Goal: Transaction & Acquisition: Purchase product/service

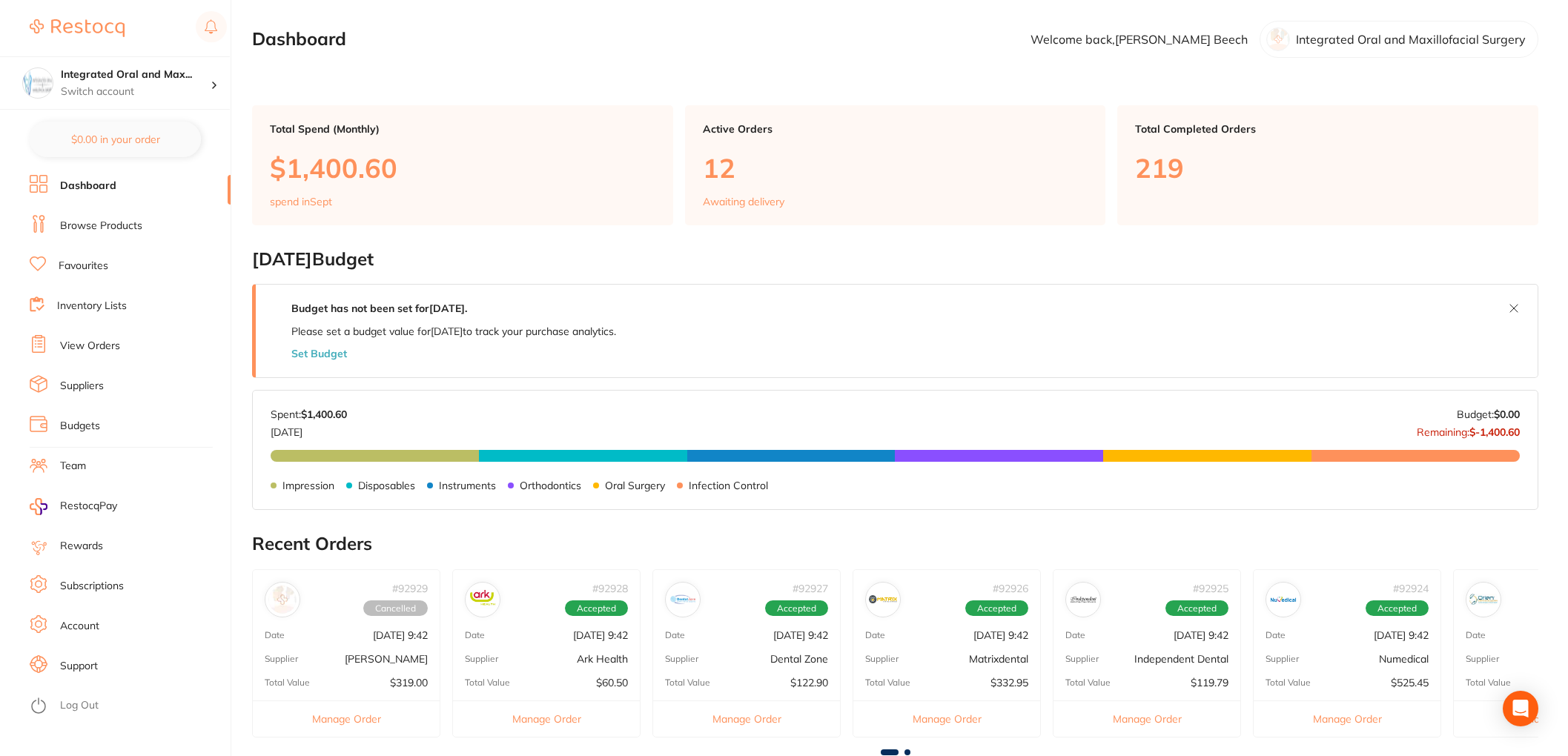
click at [91, 187] on link "Dashboard" at bounding box center [88, 186] width 57 height 15
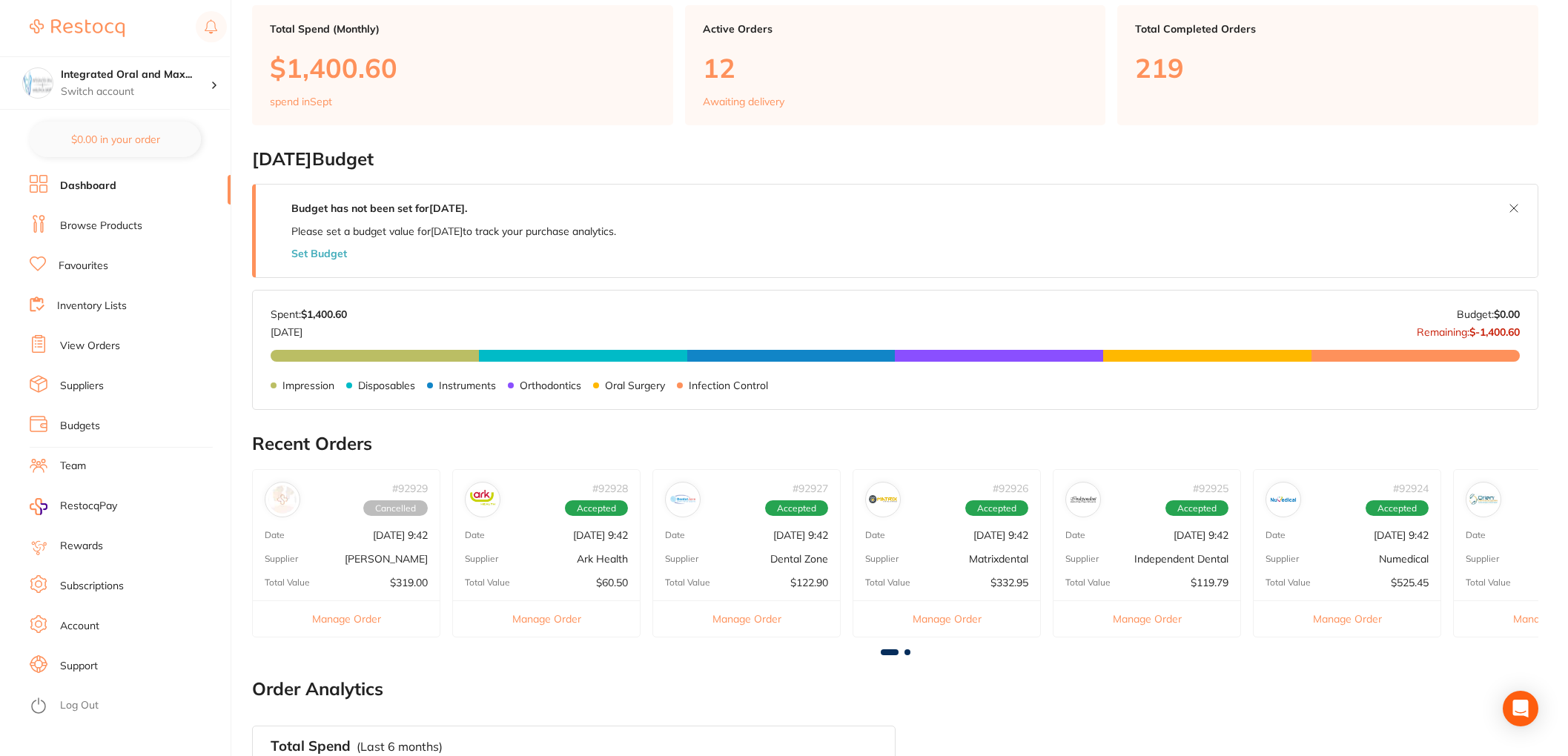
scroll to position [101, 0]
click at [335, 616] on button "Manage Order" at bounding box center [346, 618] width 186 height 37
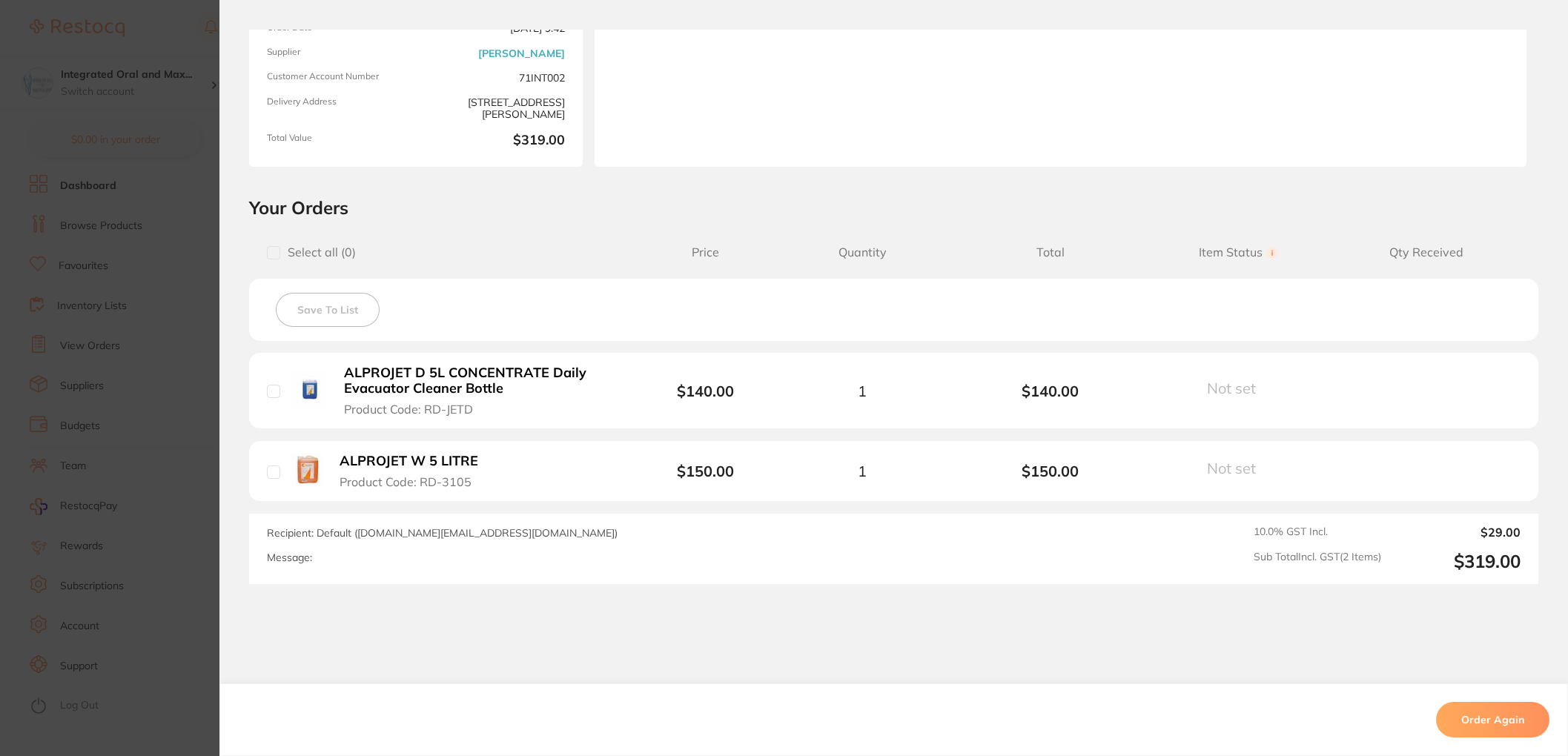
scroll to position [0, 0]
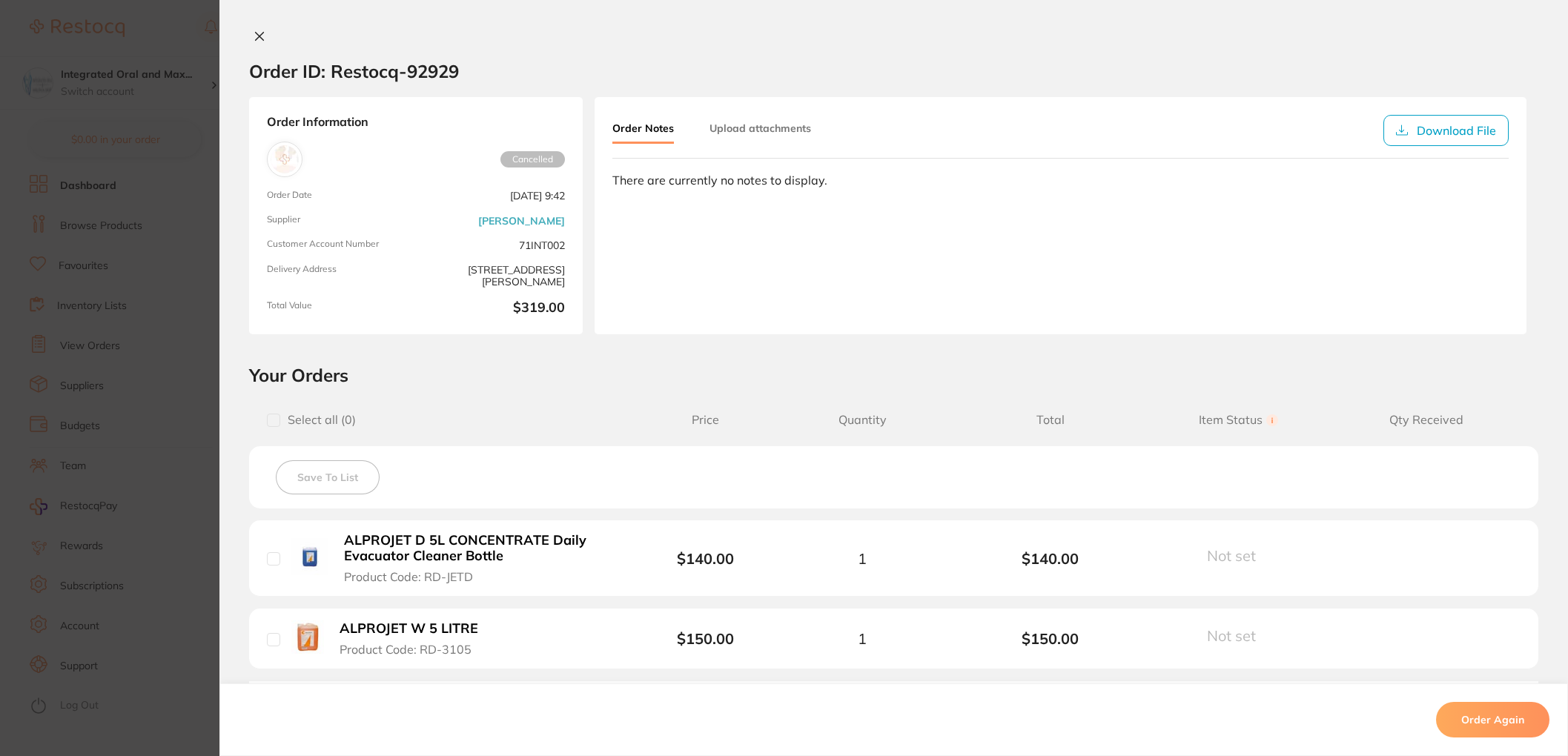
click at [255, 39] on icon at bounding box center [259, 36] width 12 height 12
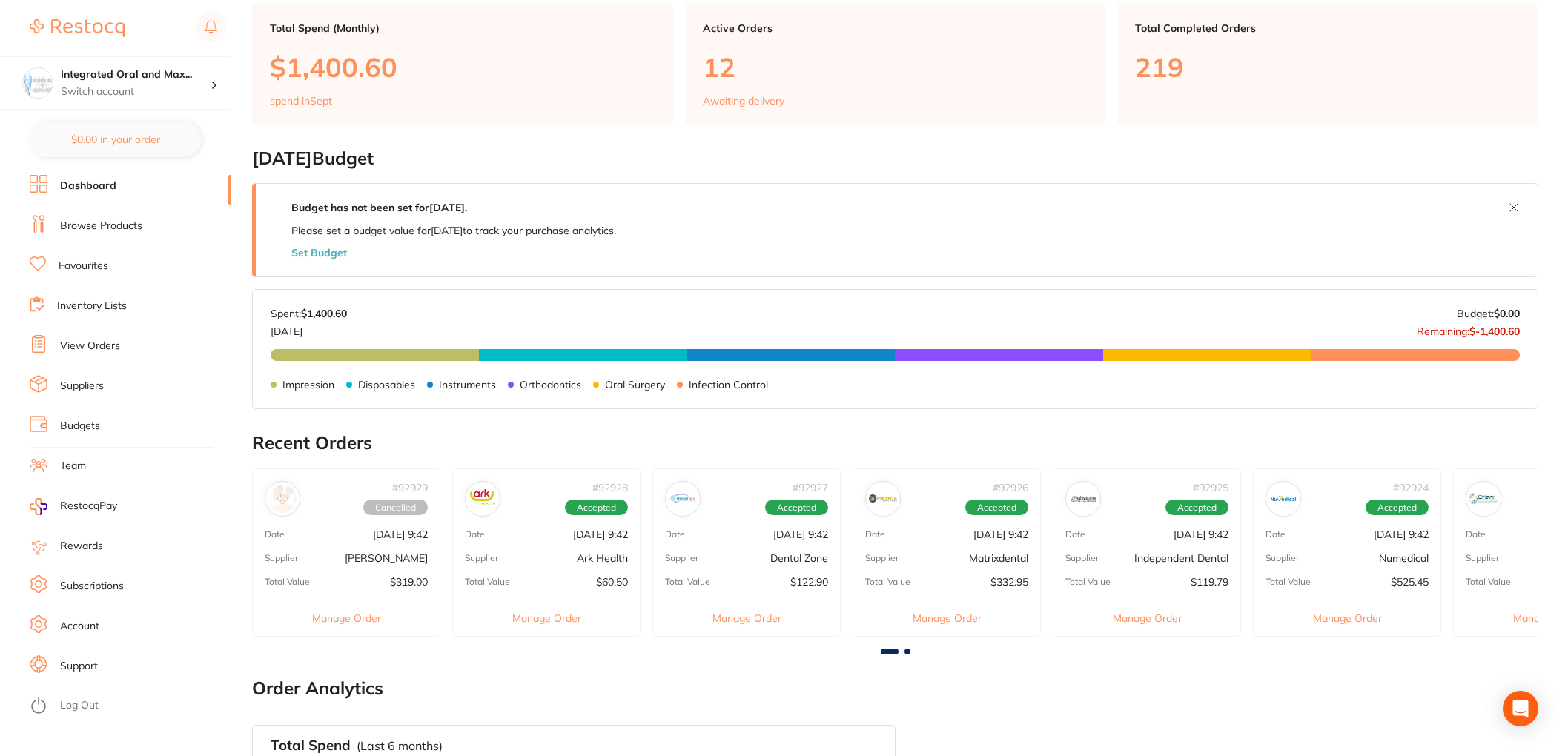
click at [746, 617] on button "Manage Order" at bounding box center [747, 618] width 186 height 37
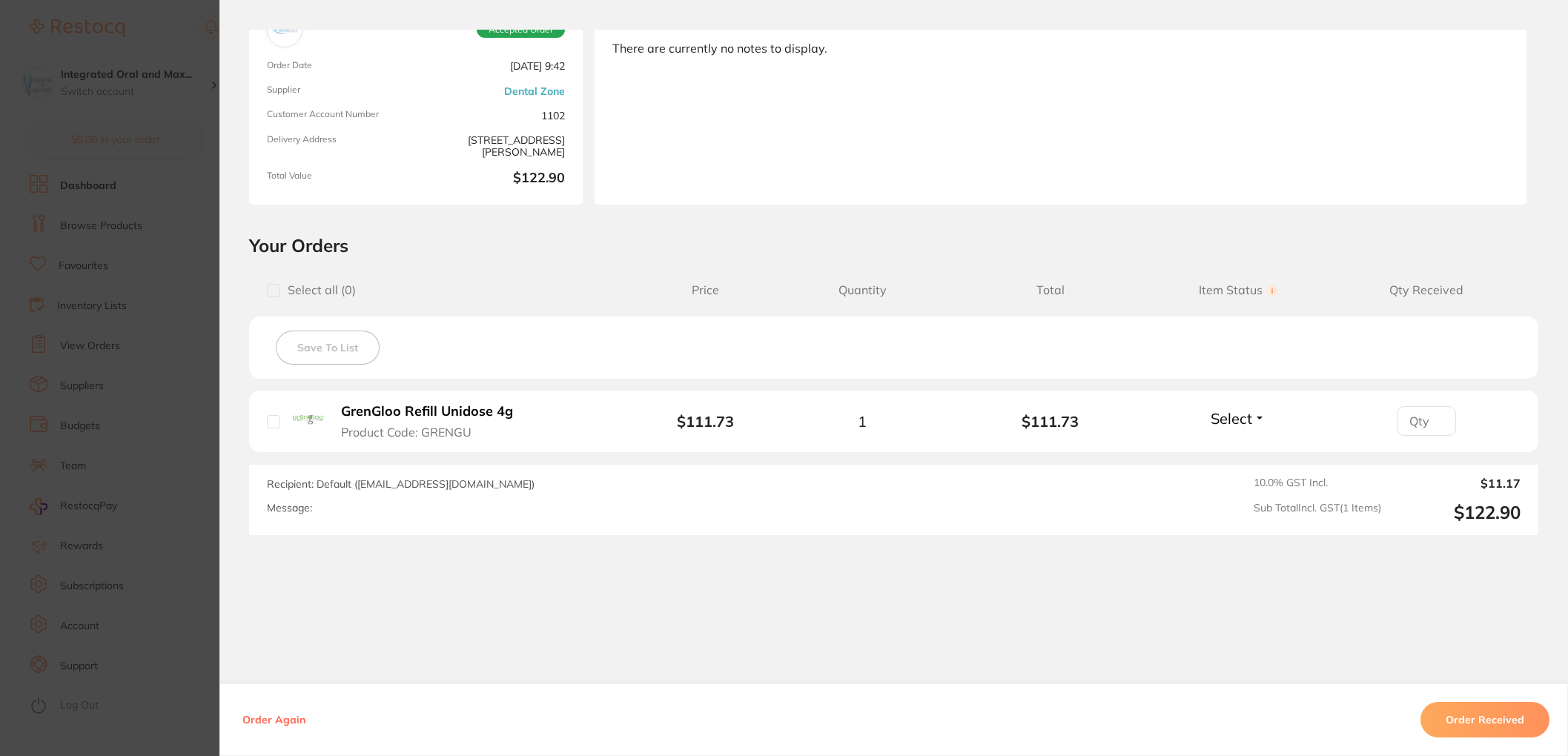
scroll to position [418, 0]
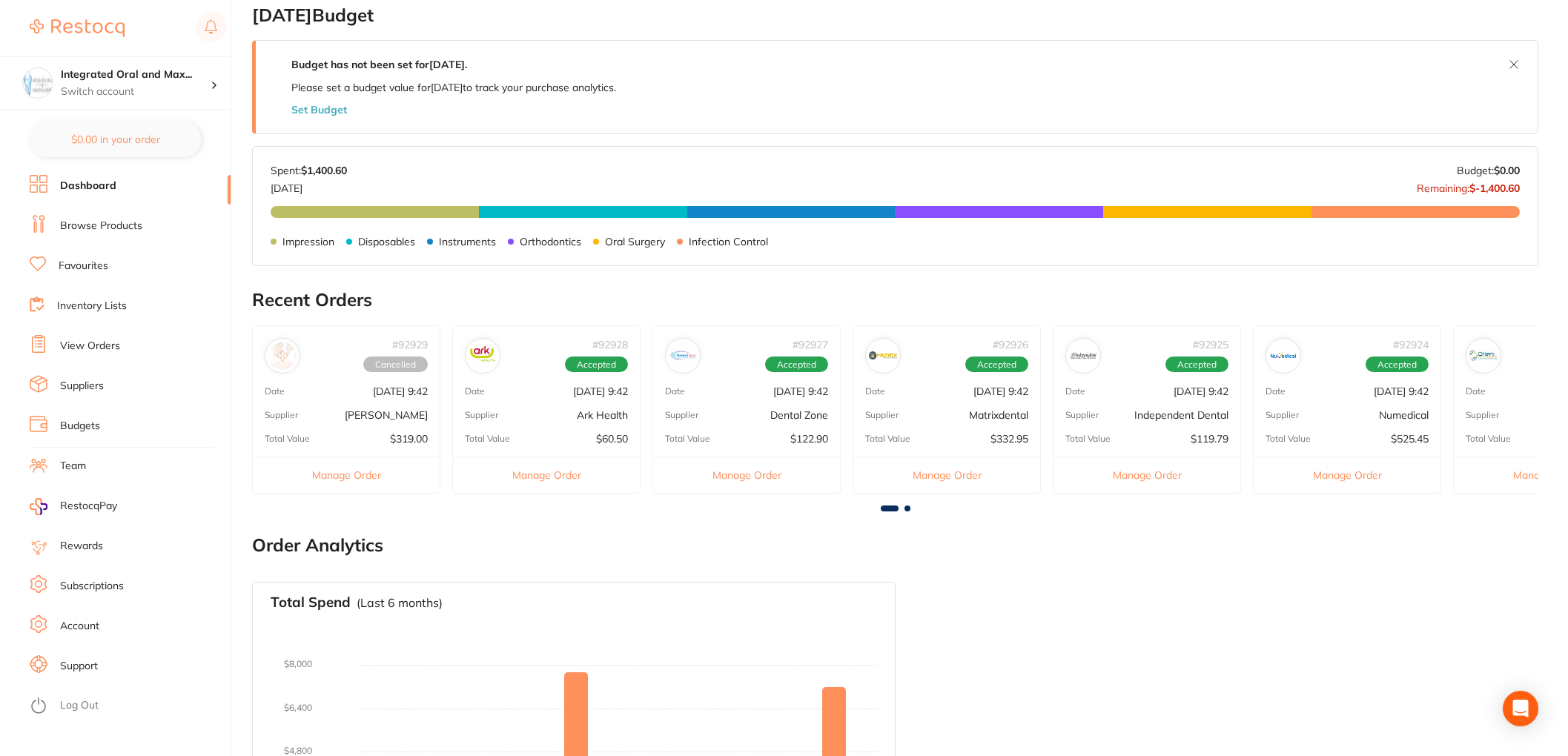
scroll to position [246, 0]
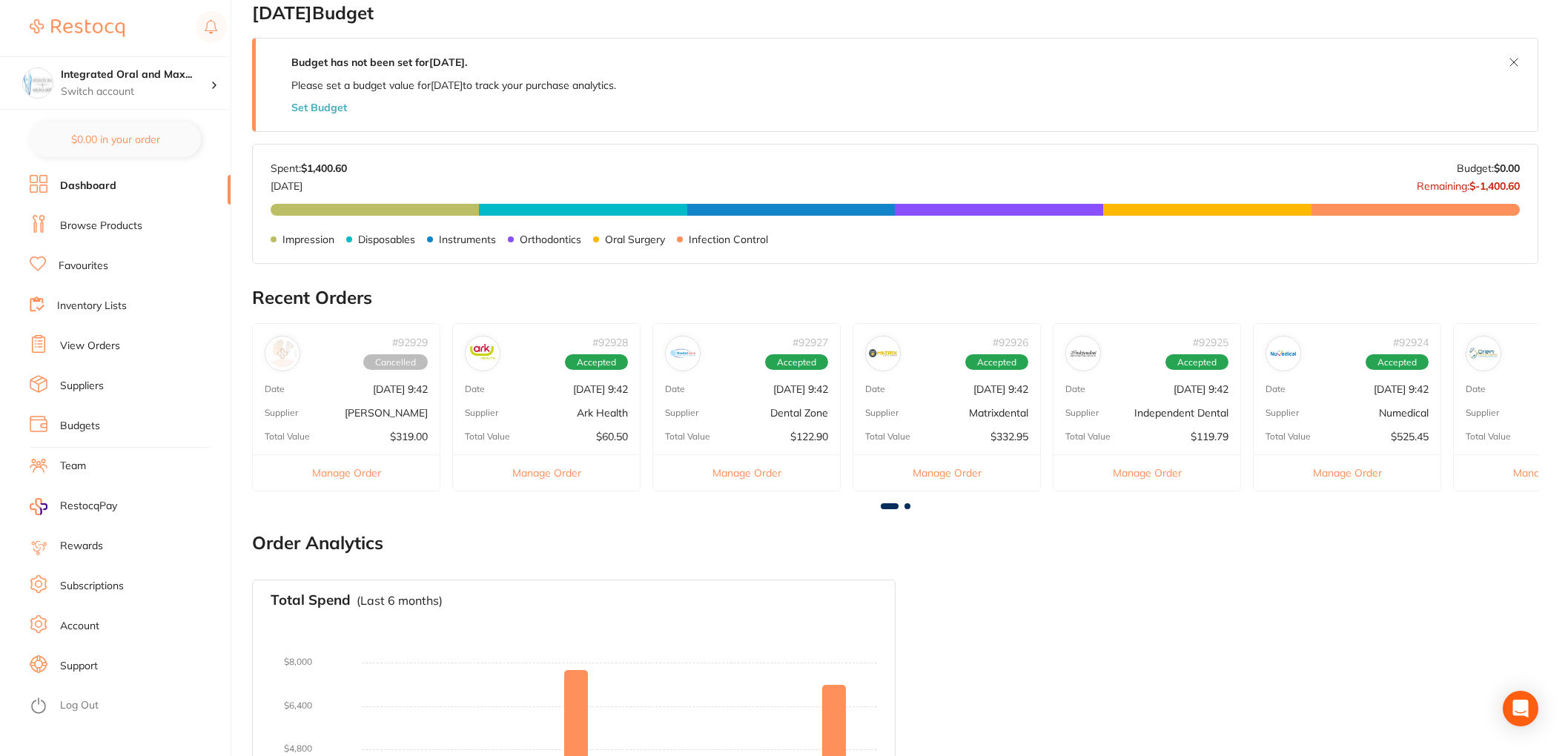
click at [1341, 472] on button "Manage Order" at bounding box center [1347, 472] width 186 height 37
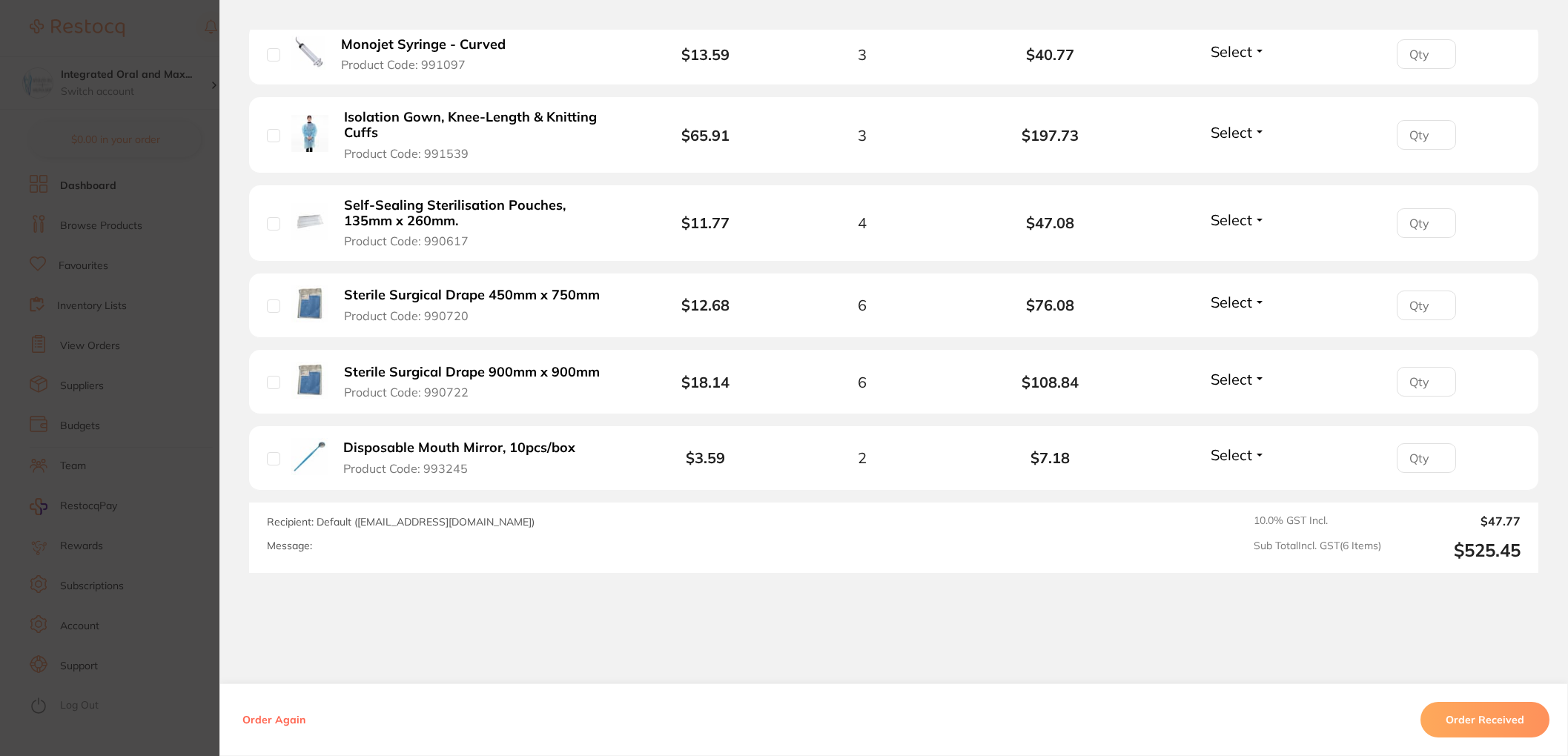
scroll to position [534, 0]
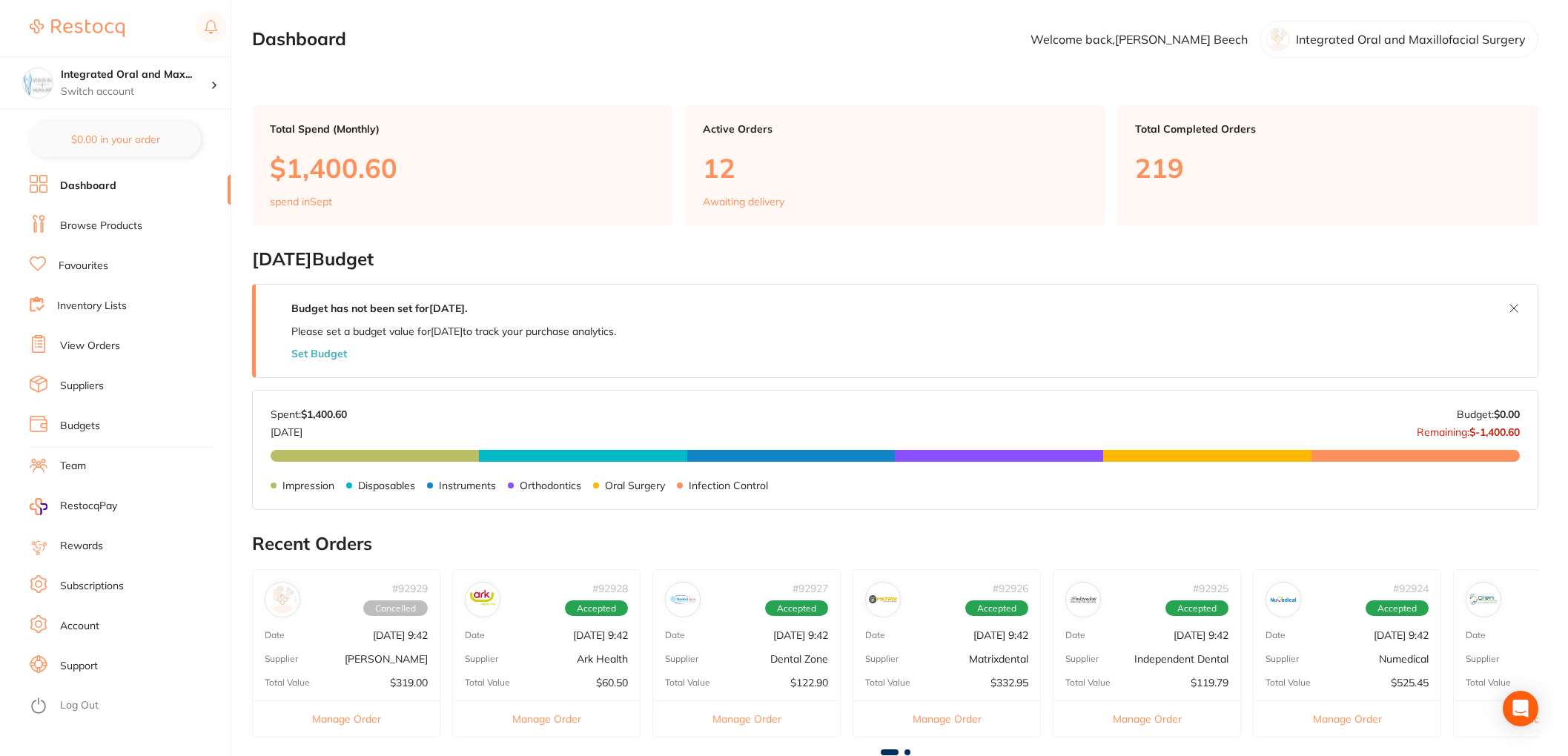
click at [83, 186] on link "Dashboard" at bounding box center [88, 186] width 57 height 15
click at [96, 219] on link "Browse Products" at bounding box center [100, 225] width 82 height 15
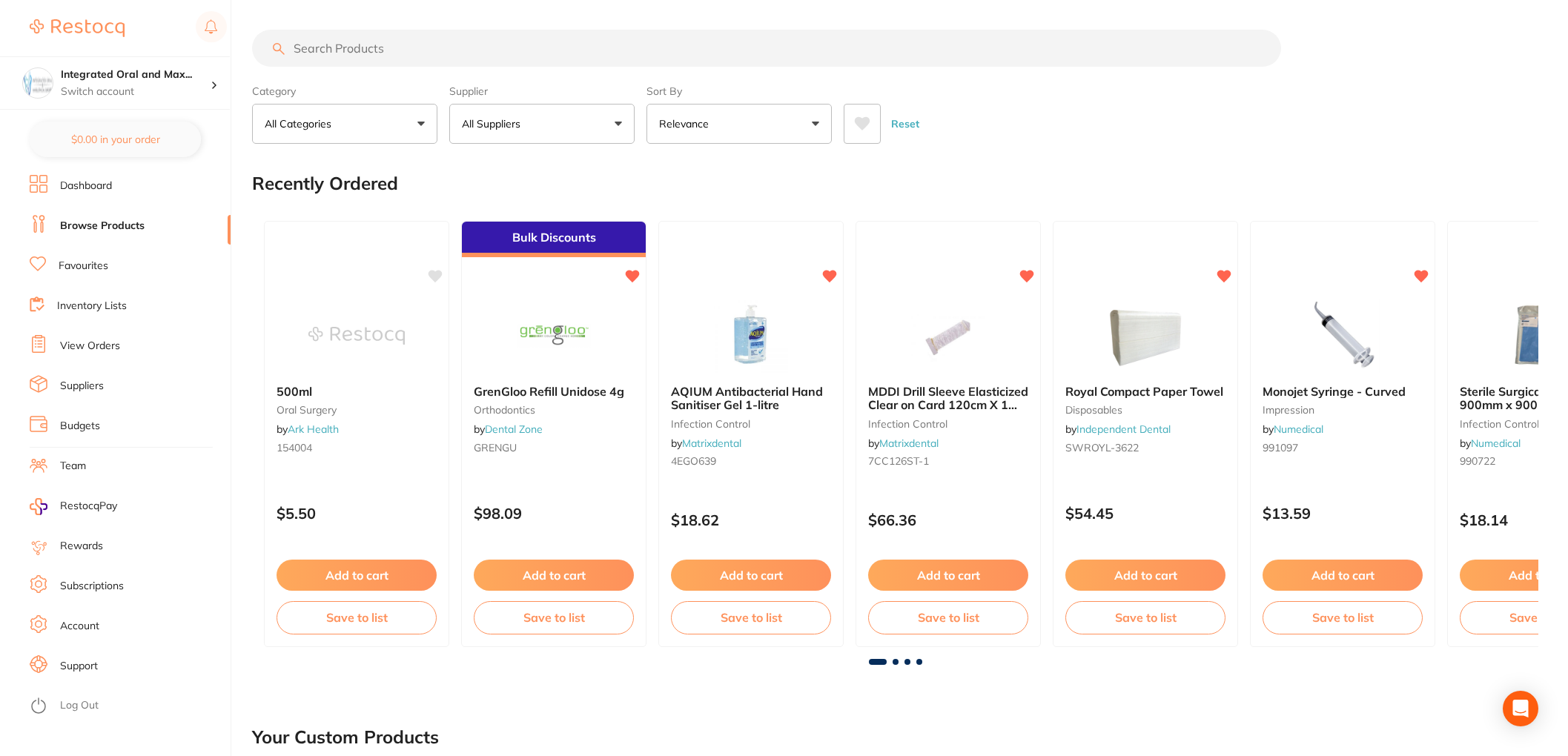
click at [84, 268] on link "Favourites" at bounding box center [83, 266] width 49 height 15
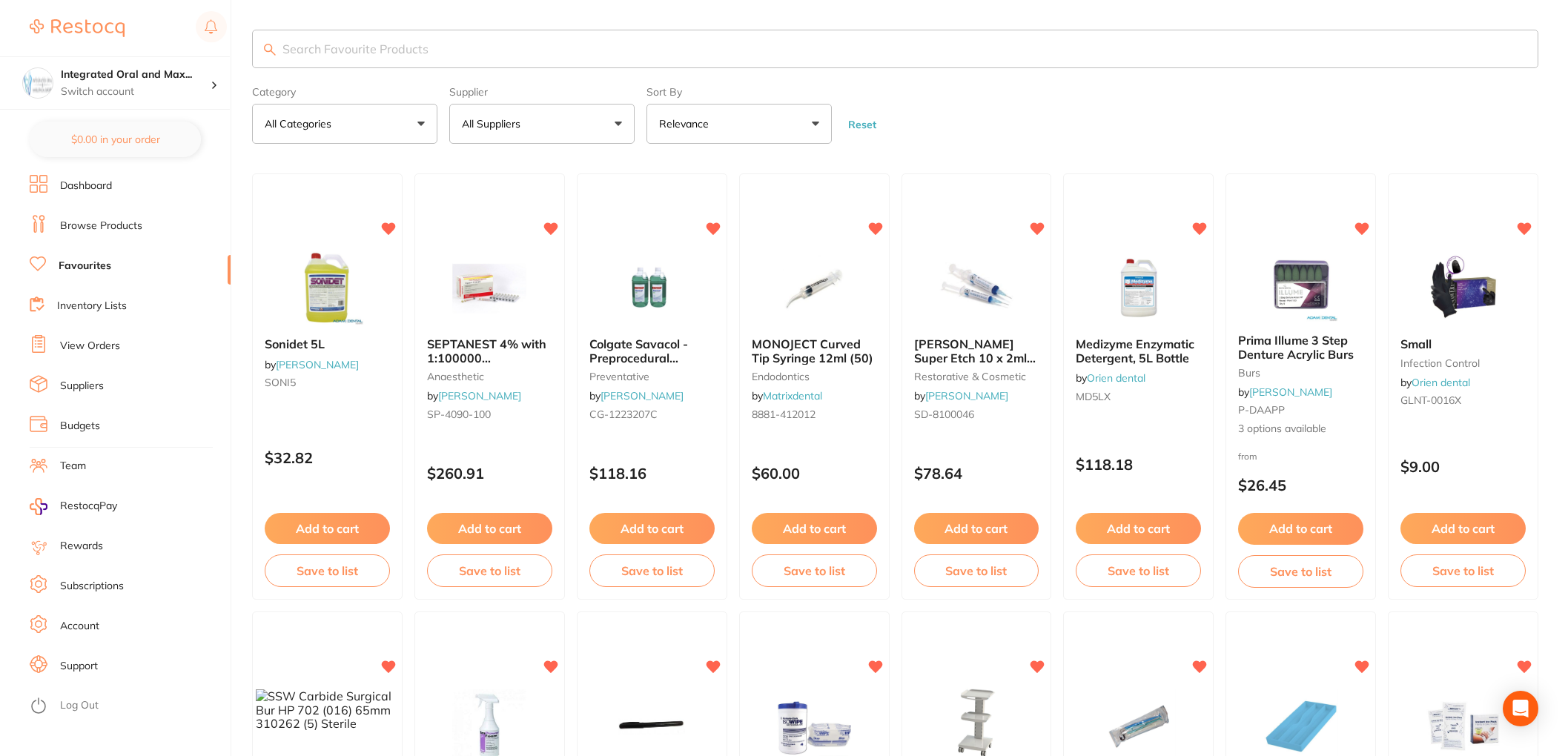
click at [335, 58] on input "search" at bounding box center [895, 49] width 1286 height 38
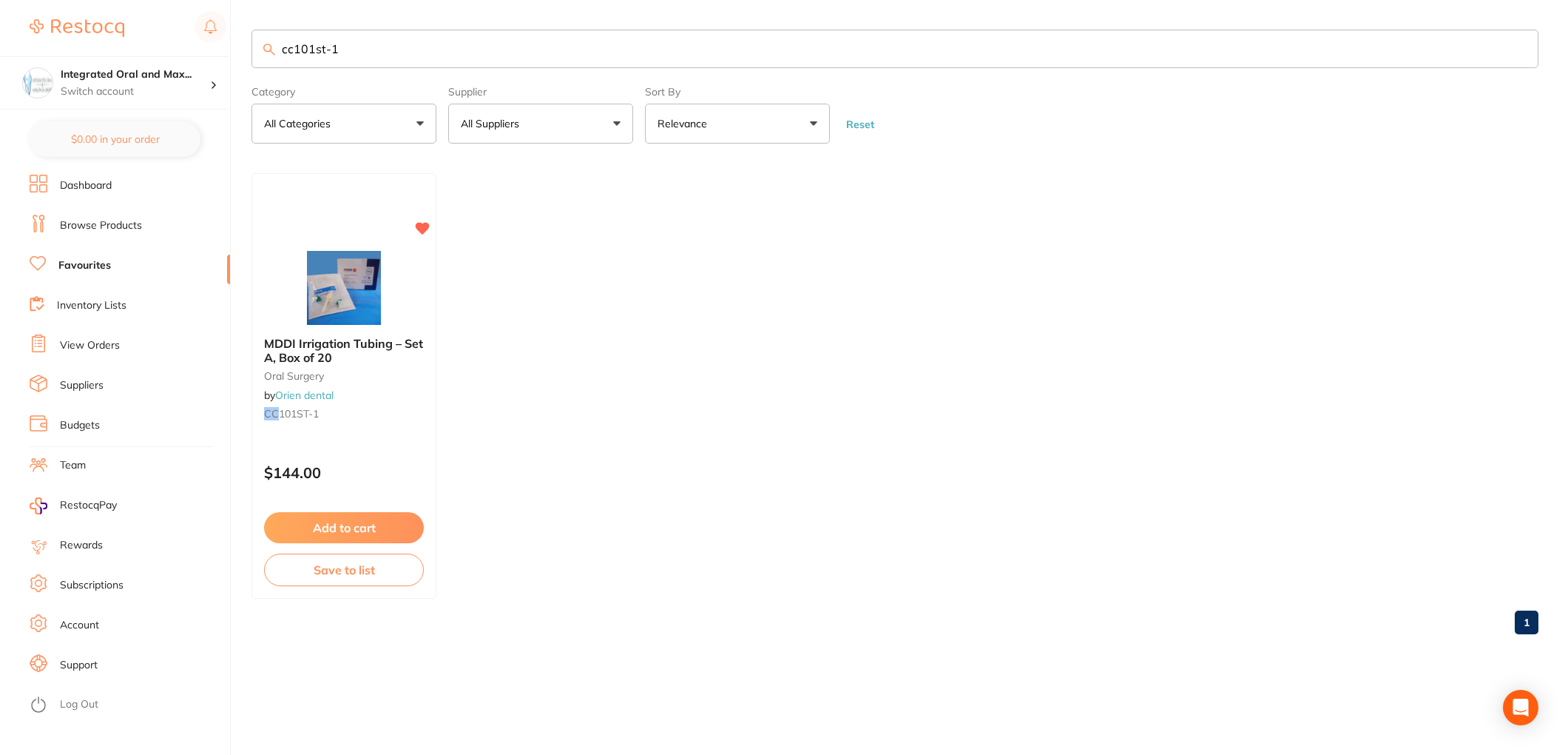
type input "cc101st-1"
click at [363, 521] on button "Add to cart" at bounding box center [343, 527] width 160 height 31
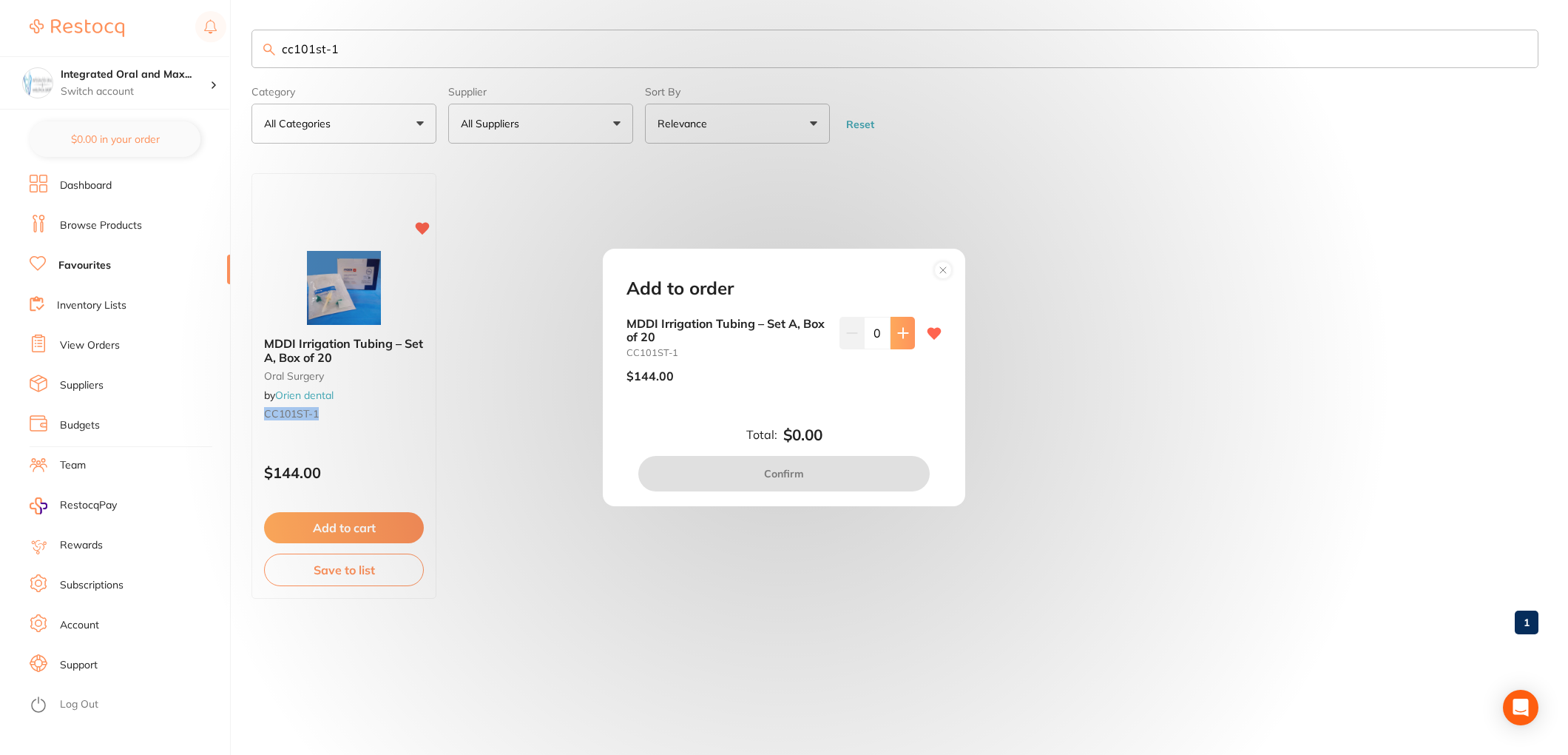
click at [898, 333] on icon at bounding box center [902, 333] width 10 height 10
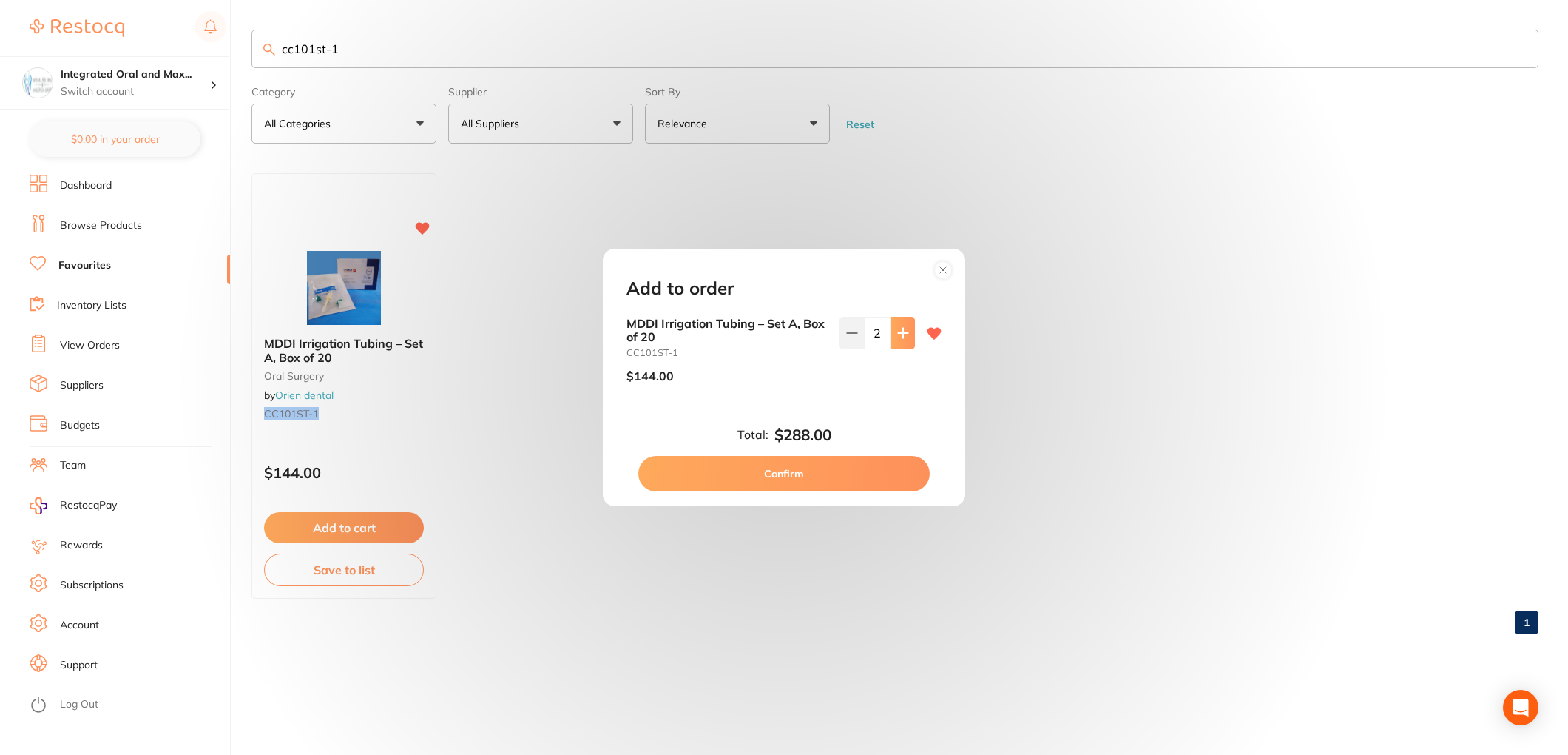
click at [898, 333] on icon at bounding box center [902, 333] width 10 height 10
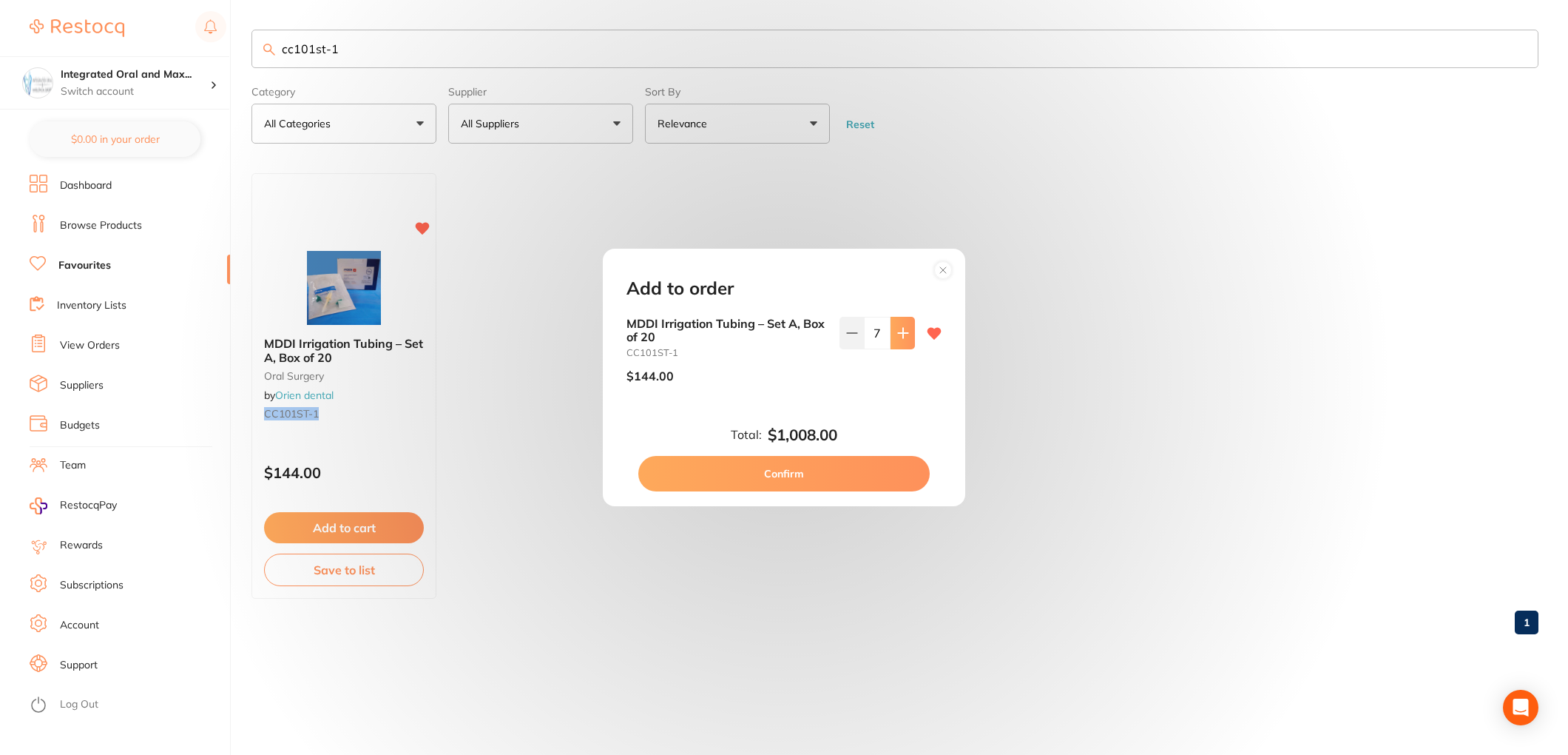
click at [898, 333] on icon at bounding box center [902, 333] width 10 height 10
click at [855, 335] on button at bounding box center [852, 333] width 25 height 33
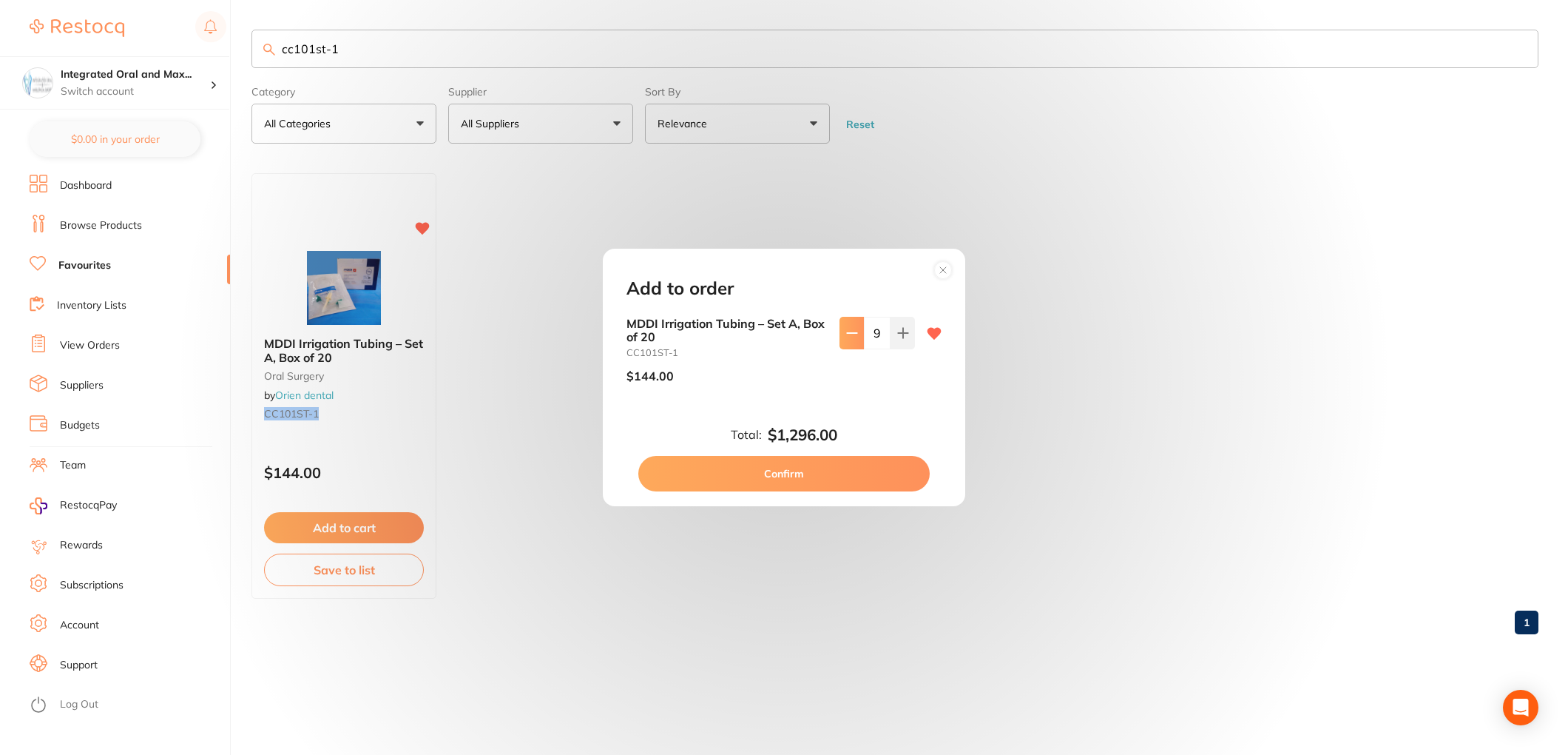
type input "8"
click at [829, 481] on button "Confirm" at bounding box center [784, 473] width 292 height 36
checkbox input "false"
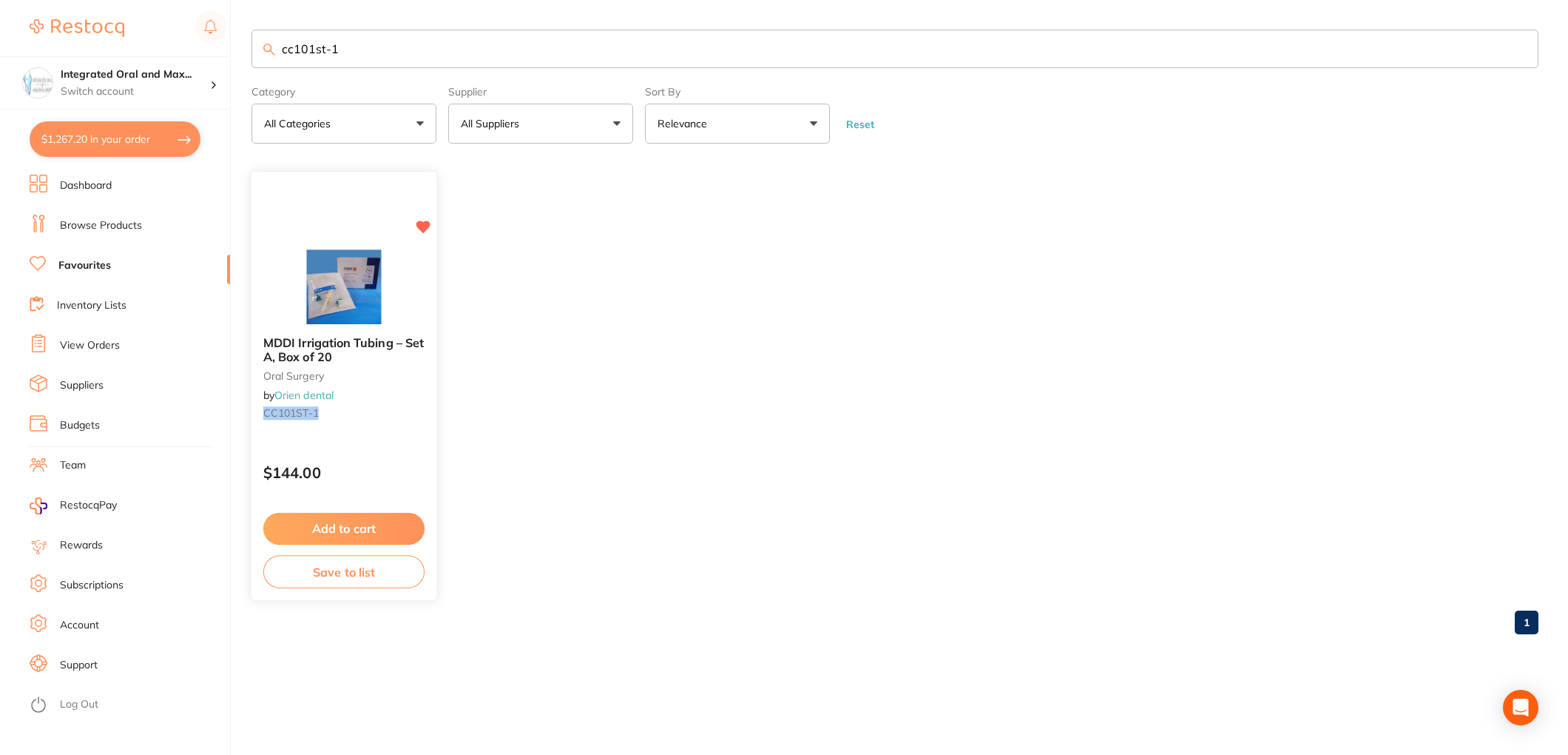
click at [372, 514] on button "Add to cart" at bounding box center [343, 529] width 161 height 32
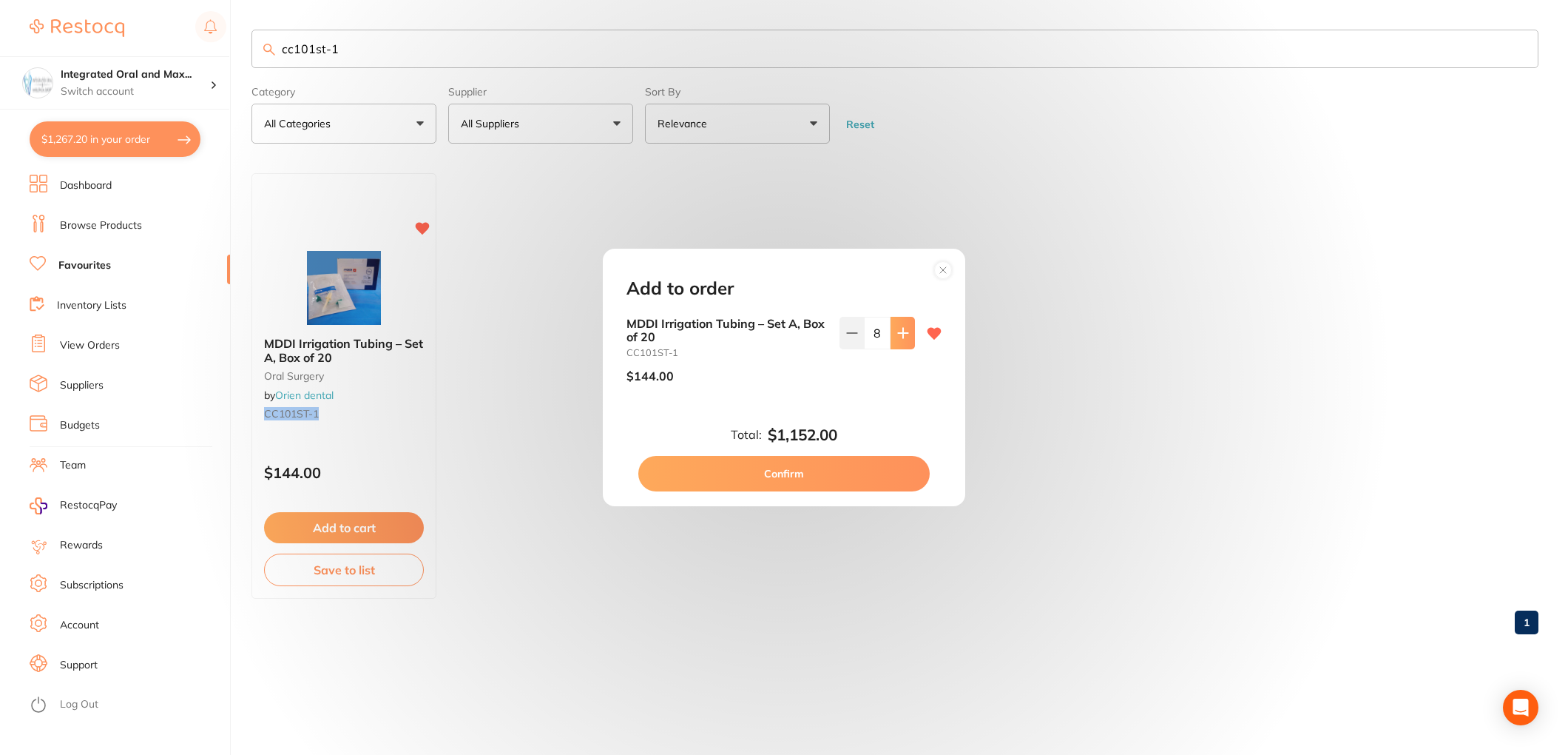
click at [898, 333] on icon at bounding box center [902, 333] width 10 height 10
click at [849, 335] on icon at bounding box center [852, 333] width 12 height 12
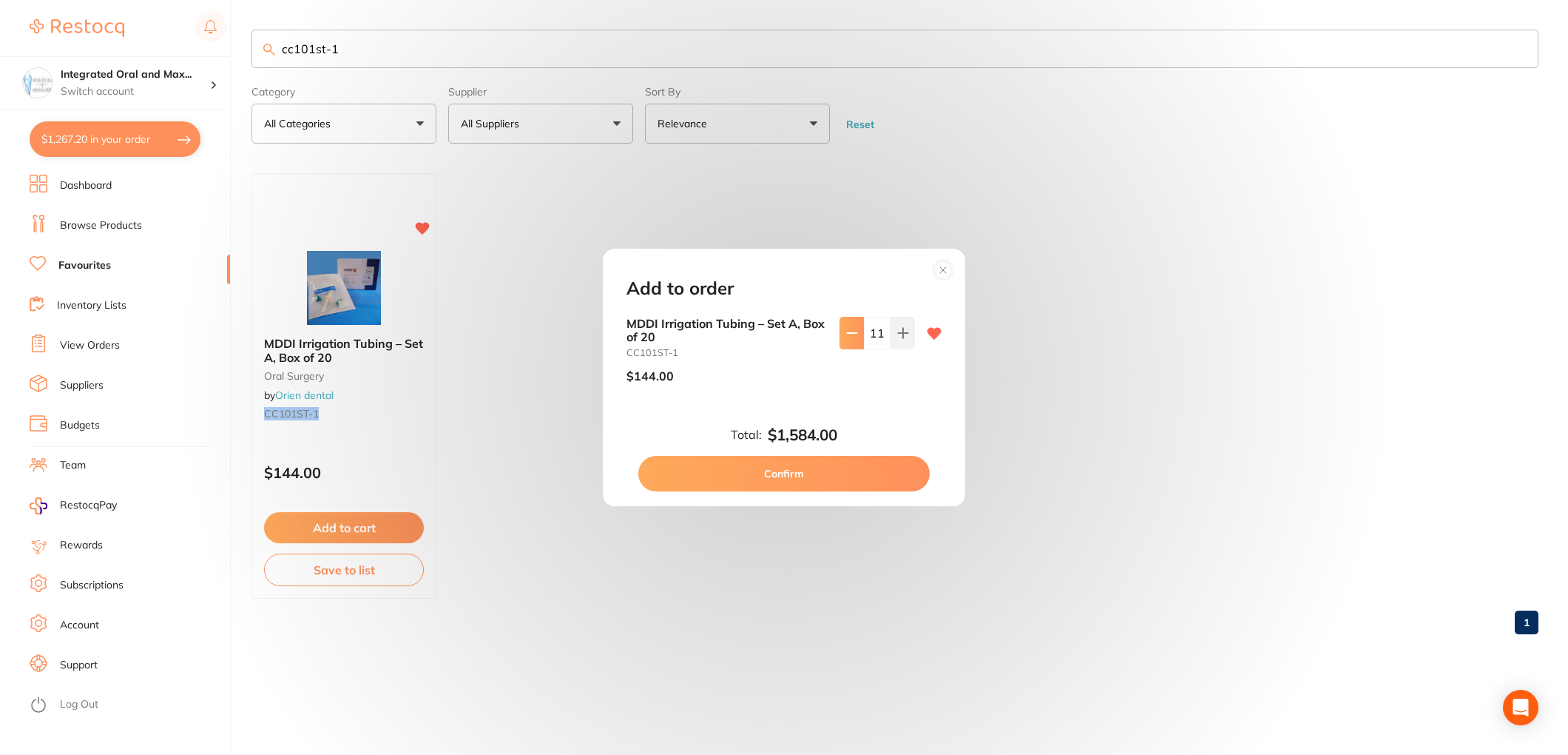
click at [849, 335] on icon at bounding box center [852, 333] width 12 height 12
click at [891, 335] on button at bounding box center [902, 333] width 25 height 33
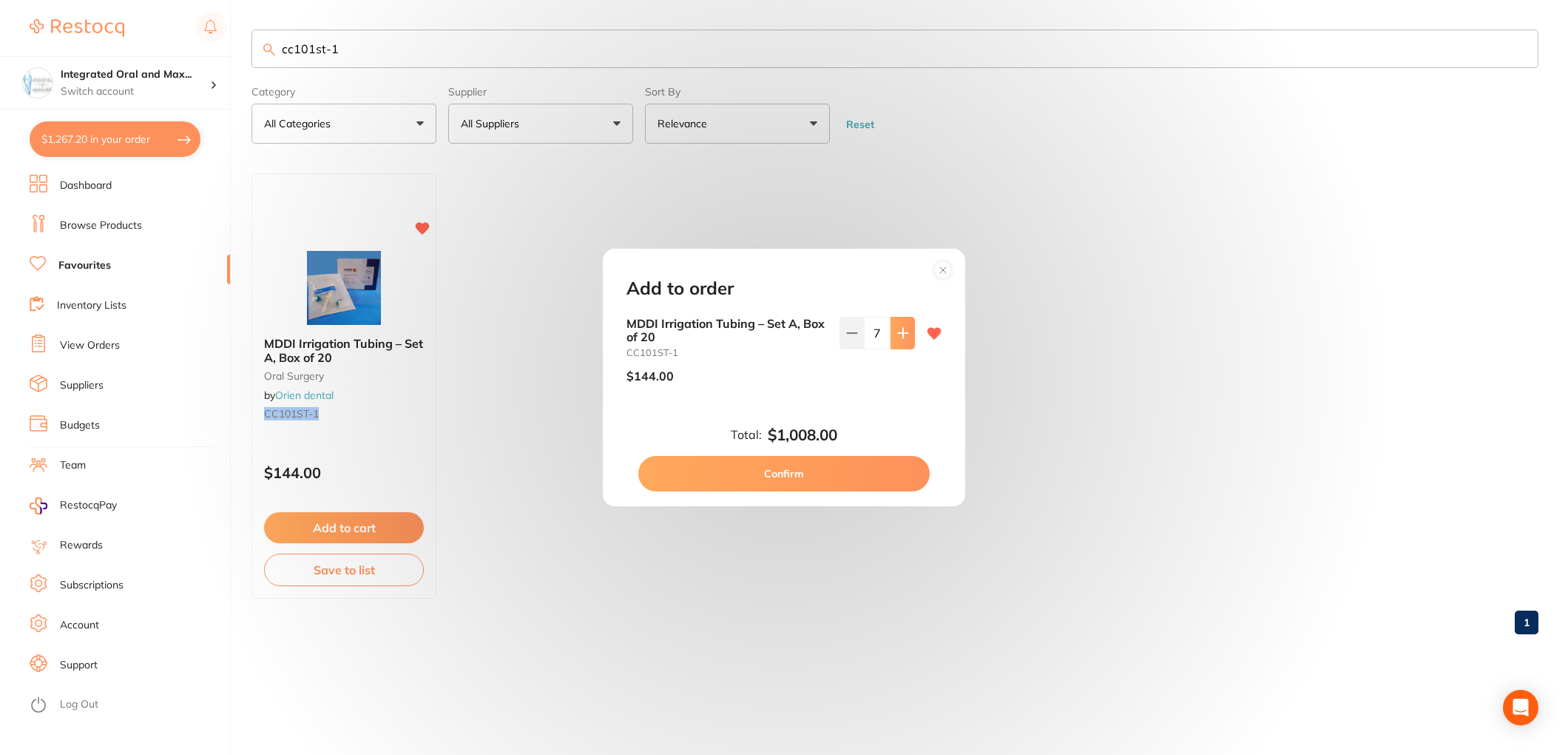
type input "8"
click at [837, 472] on button "Confirm" at bounding box center [784, 473] width 292 height 36
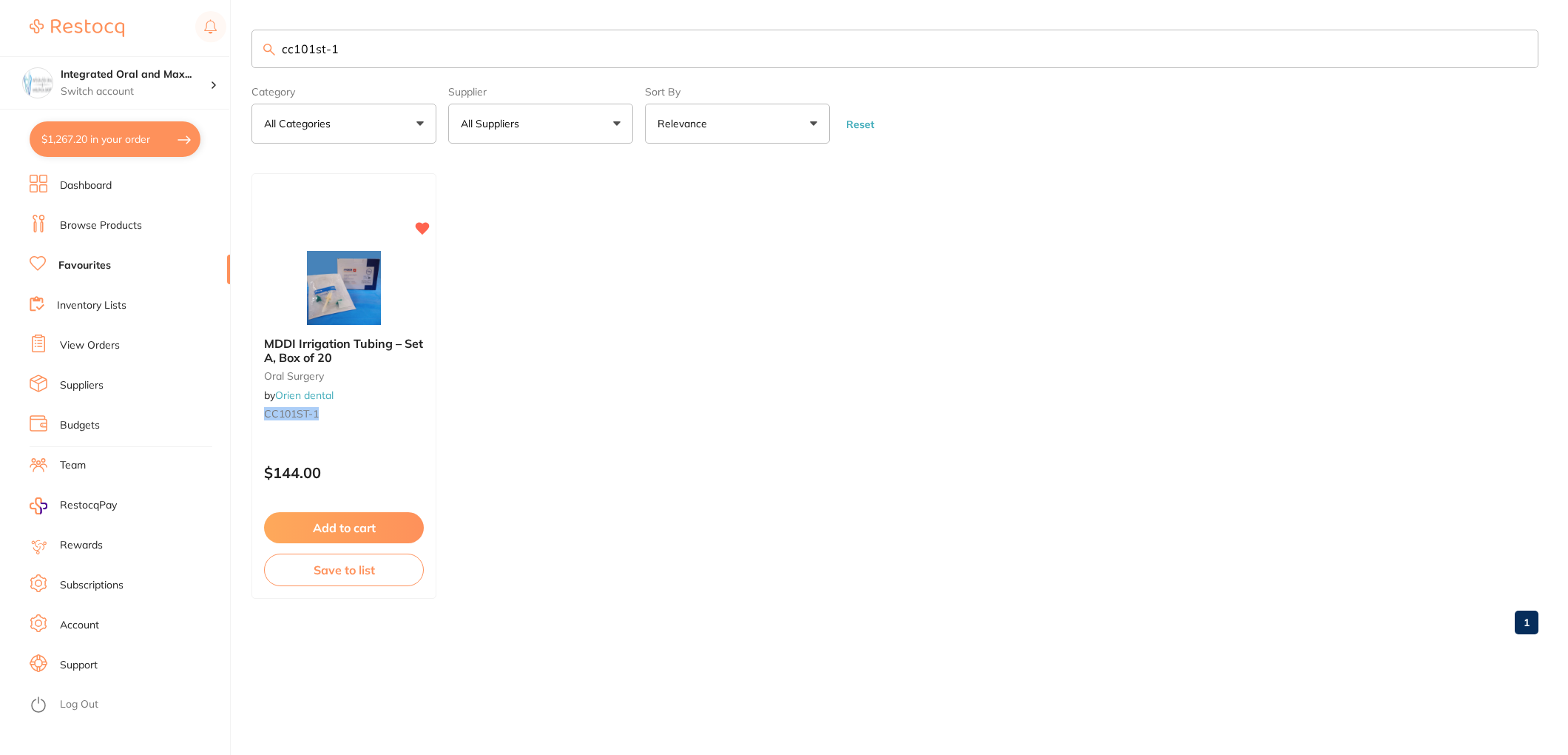
click at [80, 146] on button "$1,267.20 in your order" at bounding box center [114, 139] width 171 height 36
checkbox input "true"
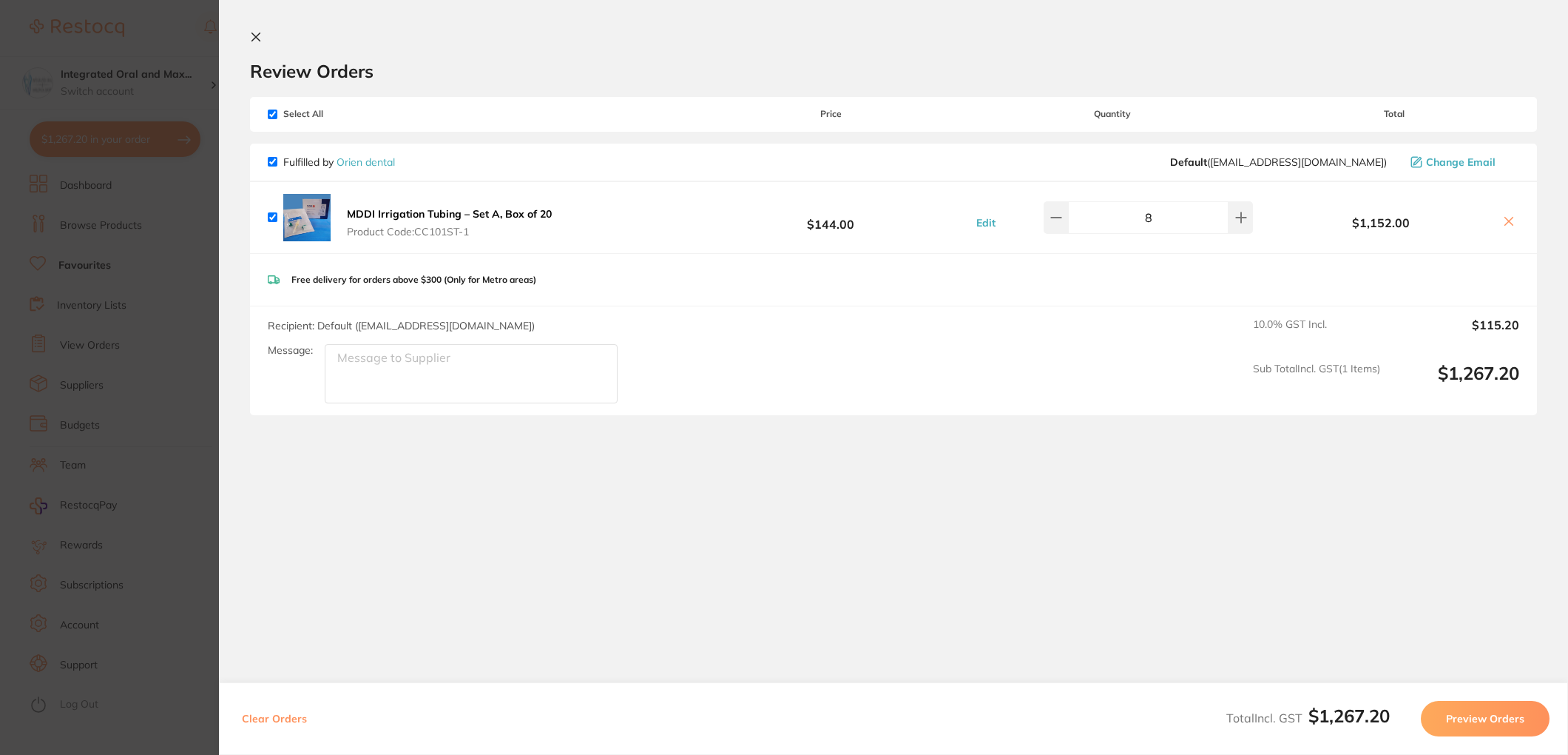
click at [1486, 710] on button "Preview Orders" at bounding box center [1485, 718] width 129 height 36
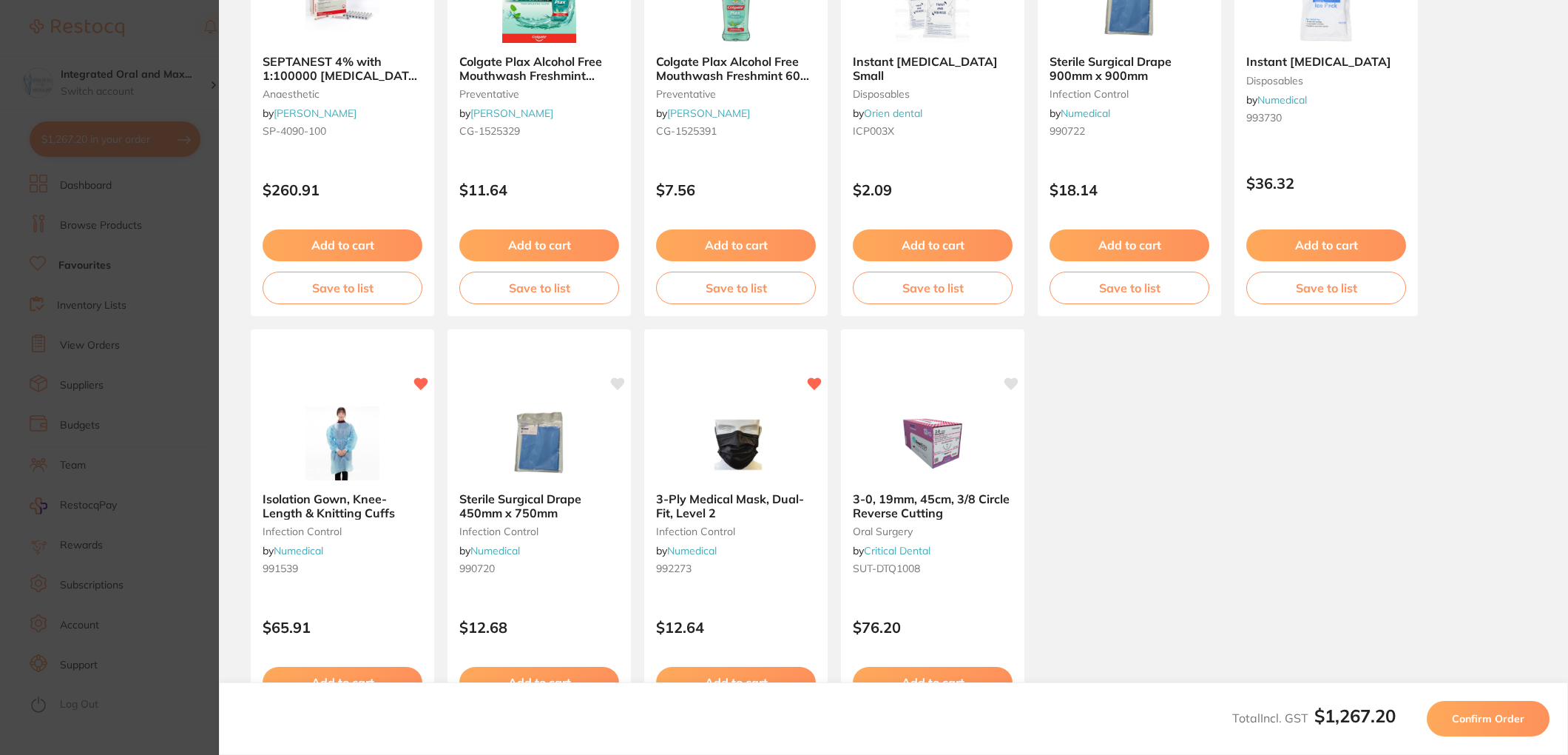
scroll to position [339, 0]
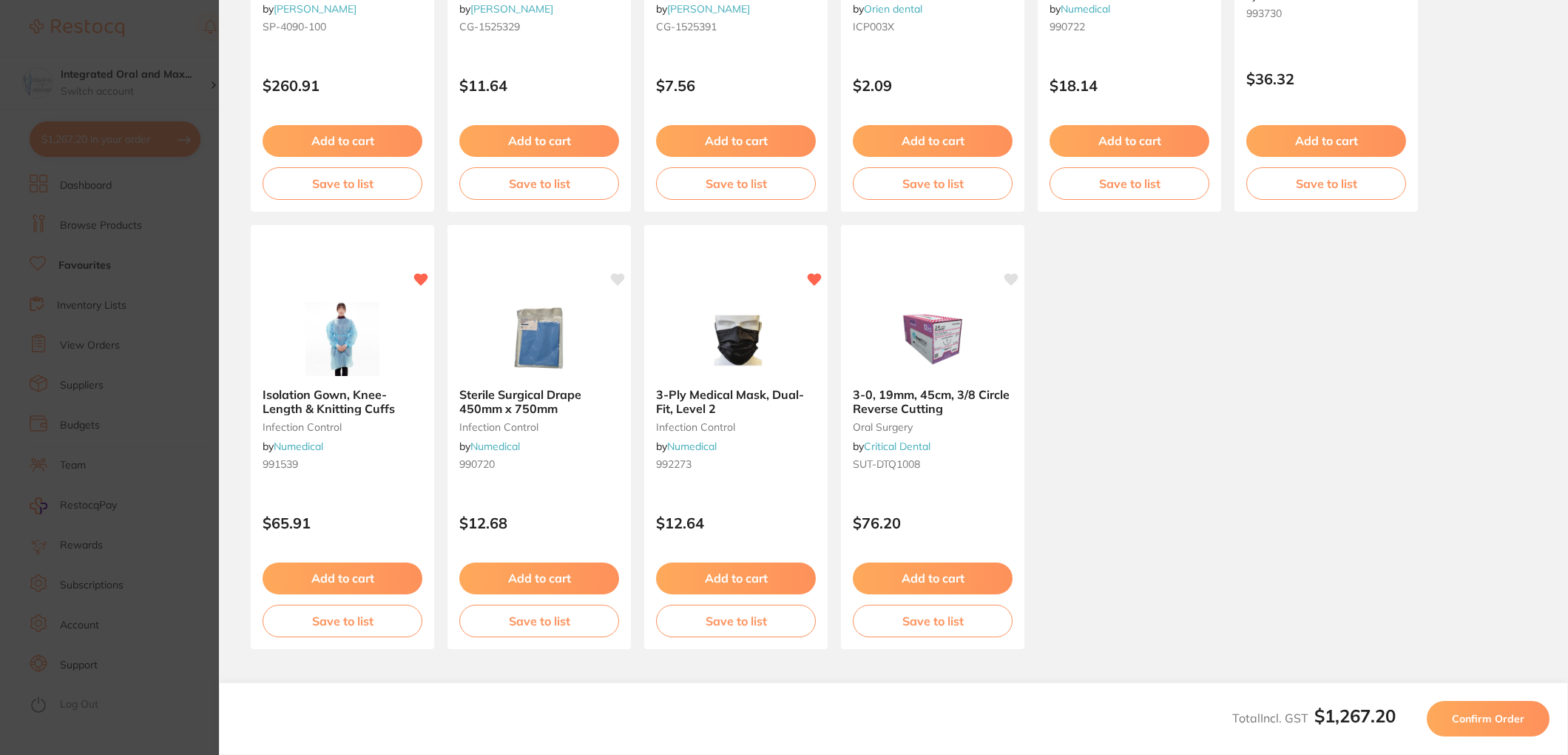
click at [1484, 717] on span "Confirm Order" at bounding box center [1488, 718] width 72 height 14
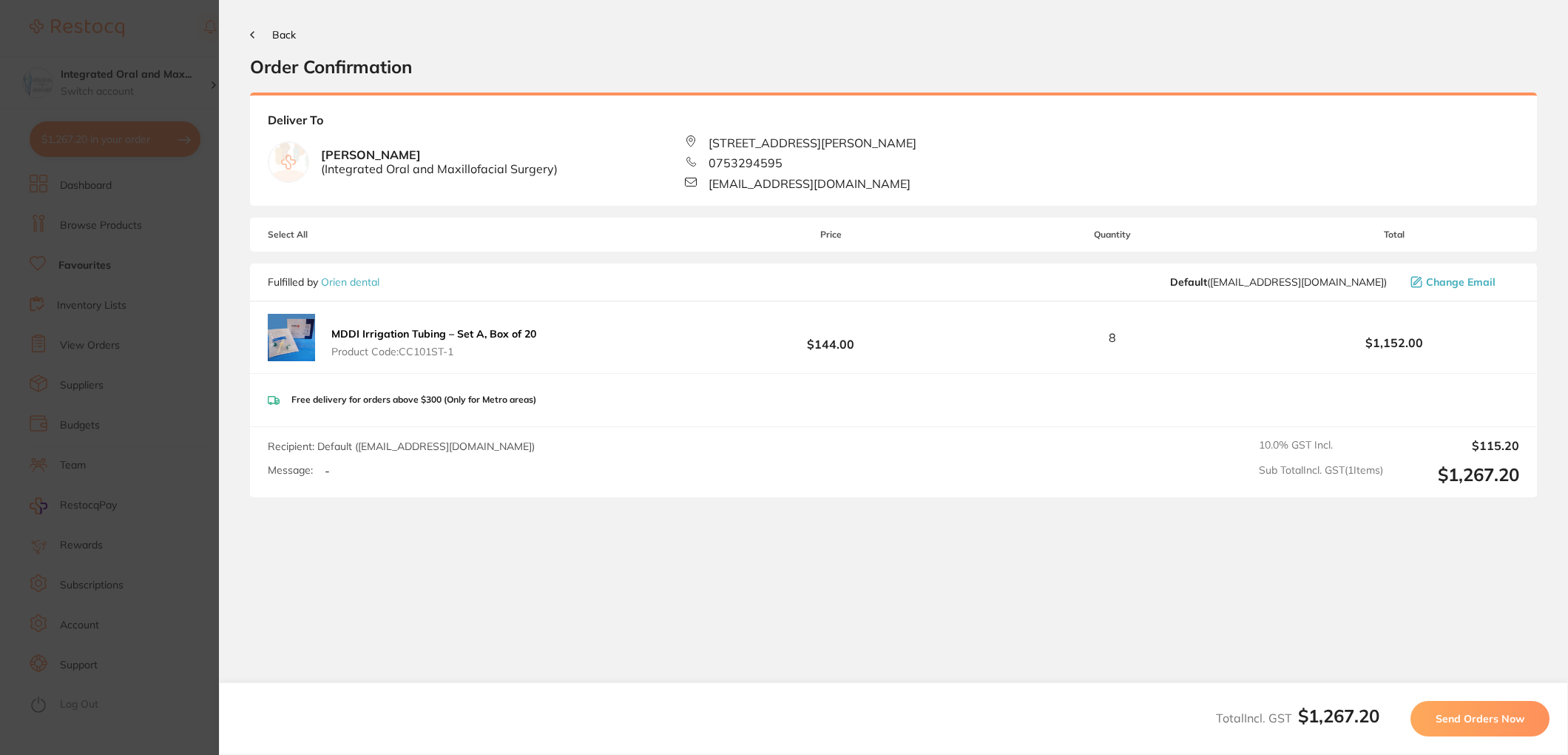
scroll to position [0, 0]
click at [1478, 716] on span "Send Orders Now" at bounding box center [1481, 718] width 89 height 14
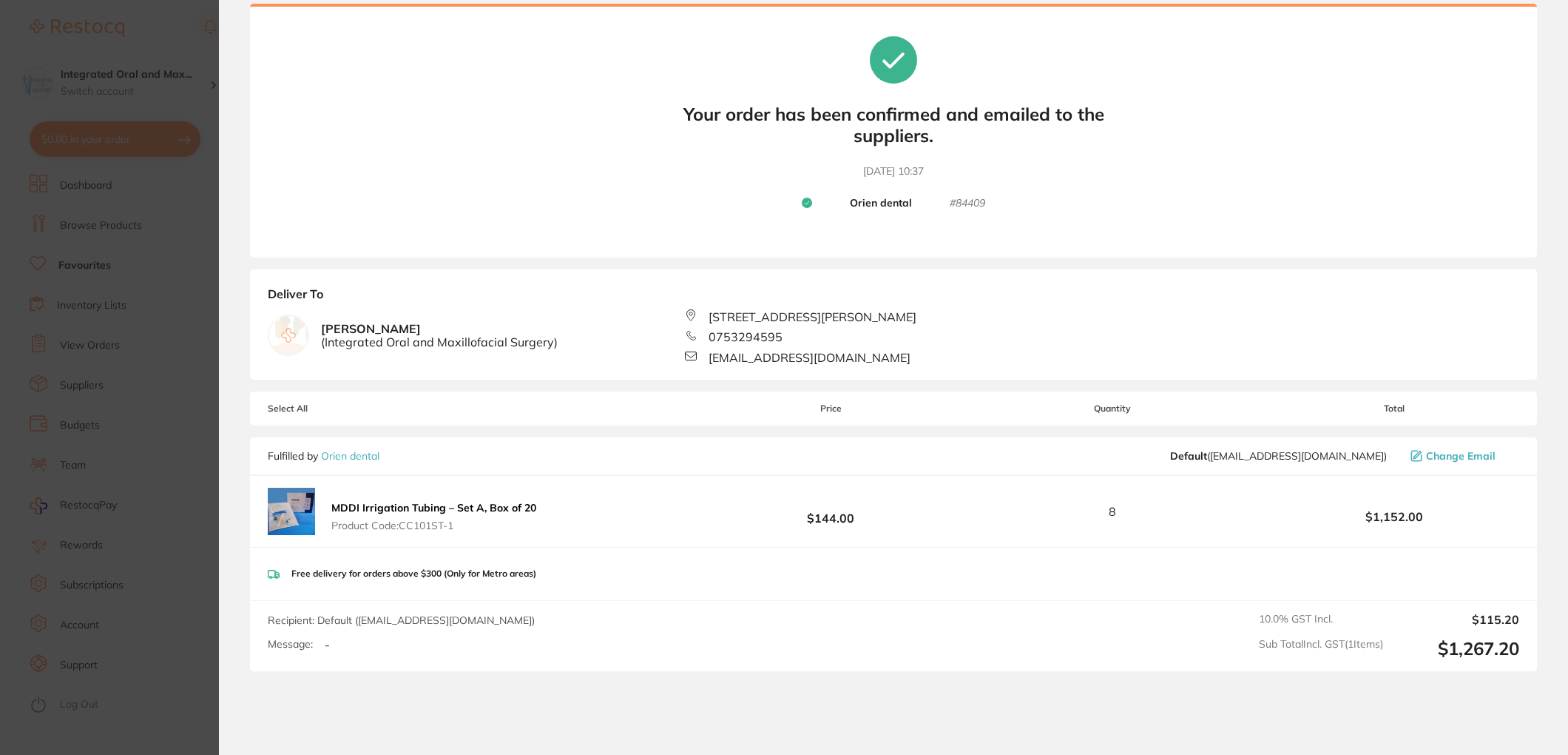
scroll to position [68, 0]
